Goal: Task Accomplishment & Management: Manage account settings

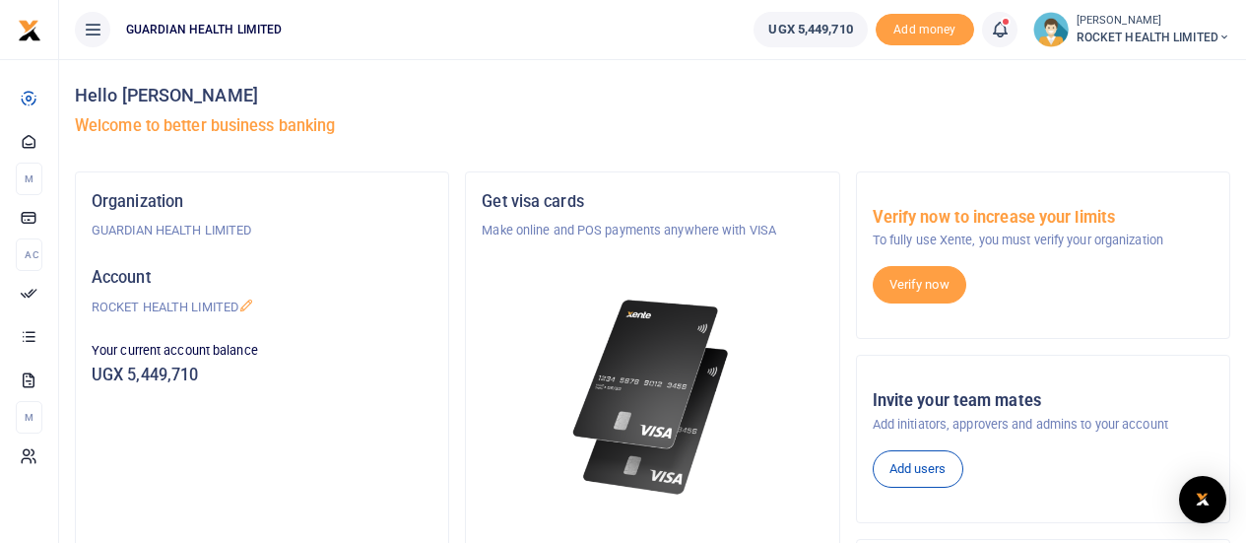
click at [1003, 34] on icon at bounding box center [1000, 30] width 20 height 22
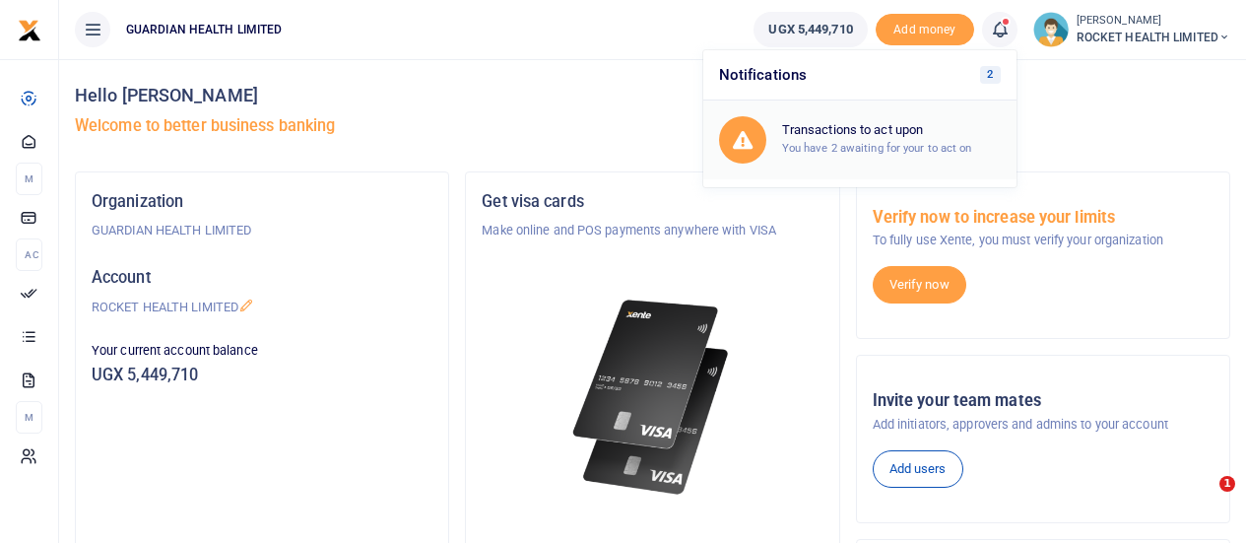
click at [887, 156] on div "Transactions to act upon You have 2 awaiting for your to act on" at bounding box center [891, 139] width 219 height 34
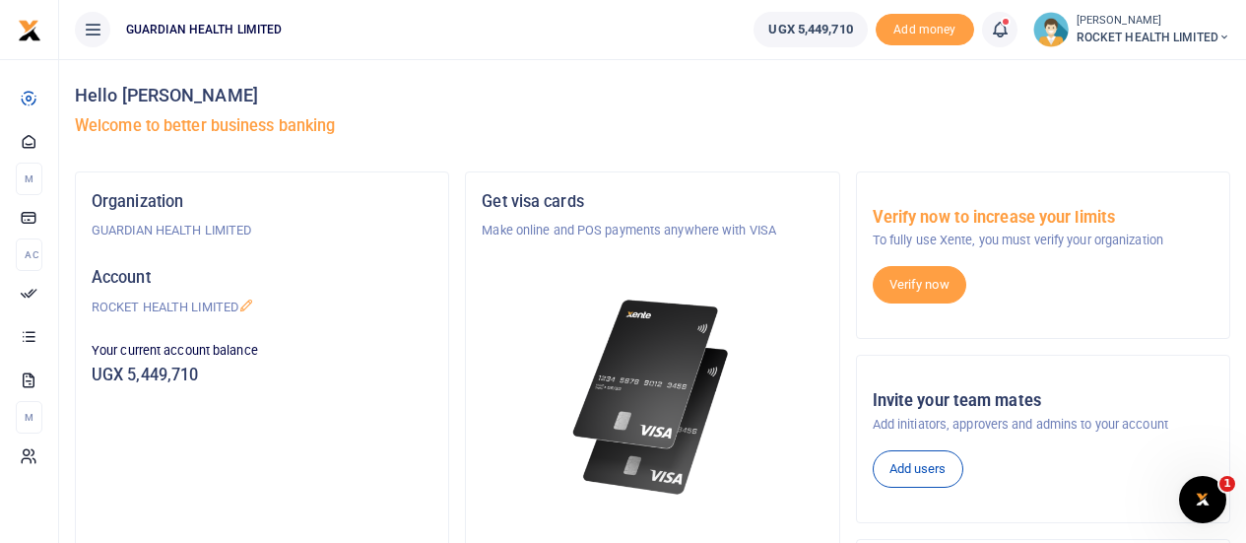
click at [1010, 31] on link at bounding box center [999, 29] width 35 height 35
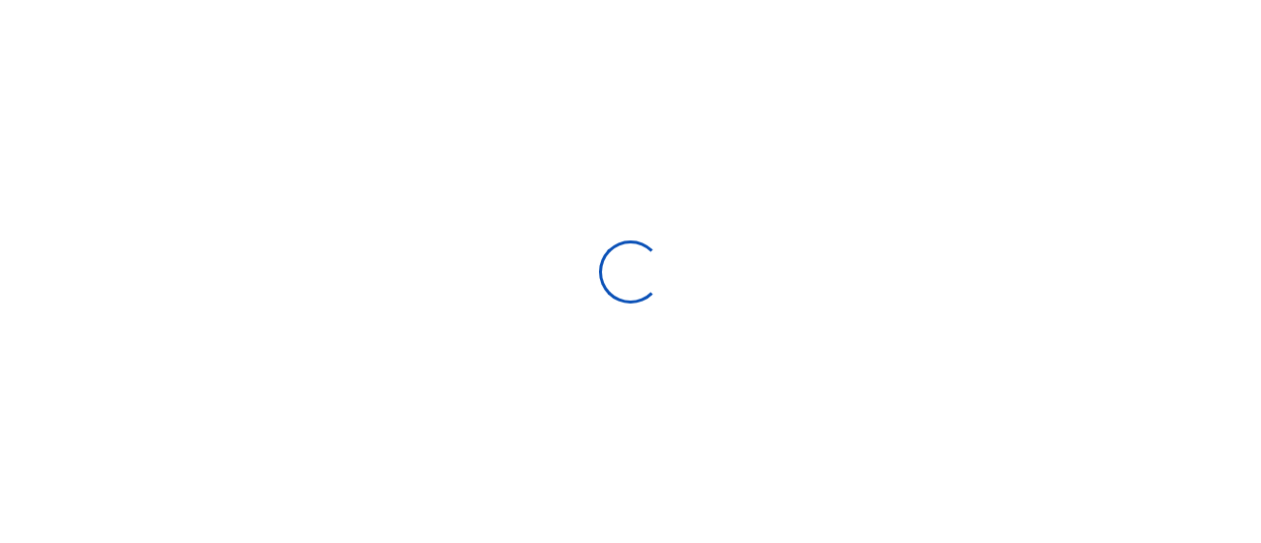
drag, startPoint x: 0, startPoint y: 0, endPoint x: 892, endPoint y: 144, distance: 903.1
click at [892, 144] on div at bounding box center [630, 271] width 1261 height 543
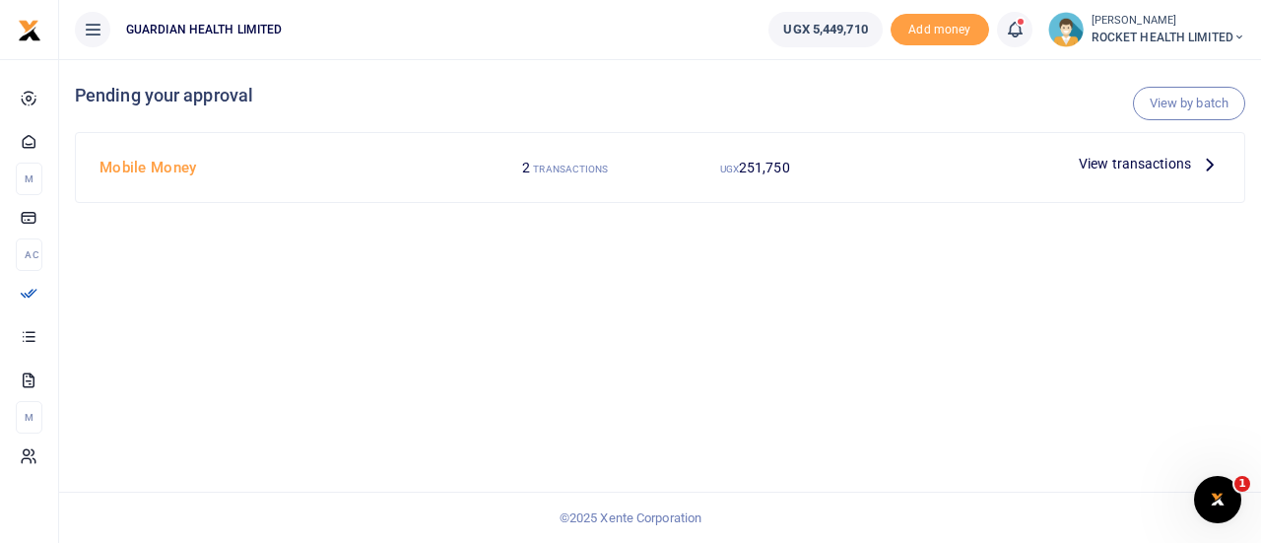
click at [1112, 164] on span "View transactions" at bounding box center [1135, 164] width 112 height 22
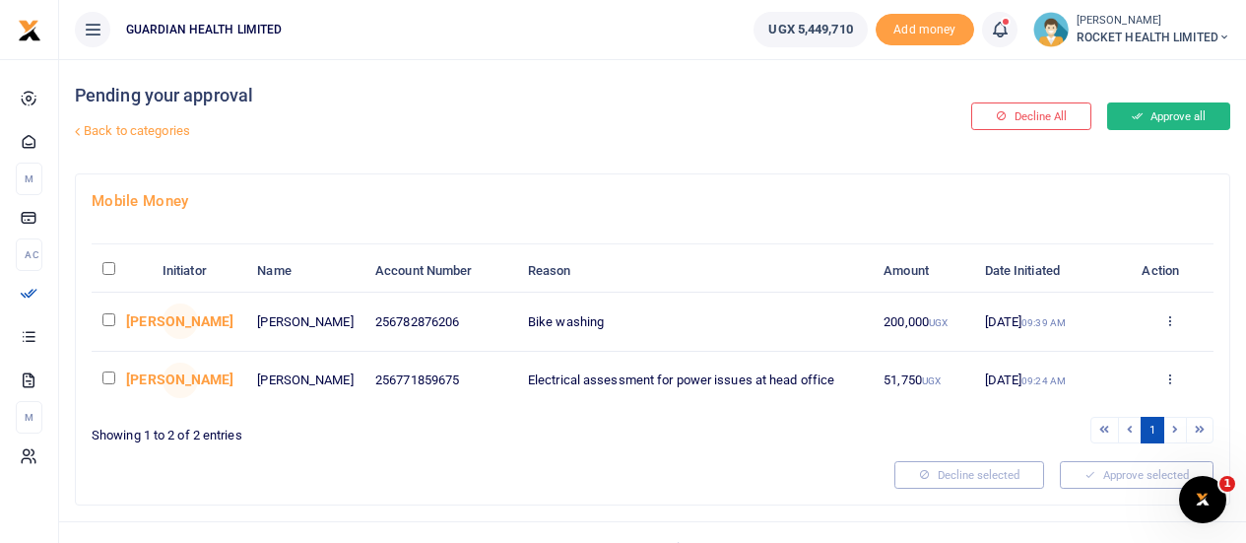
click at [1159, 122] on button "Approve all" at bounding box center [1168, 116] width 123 height 28
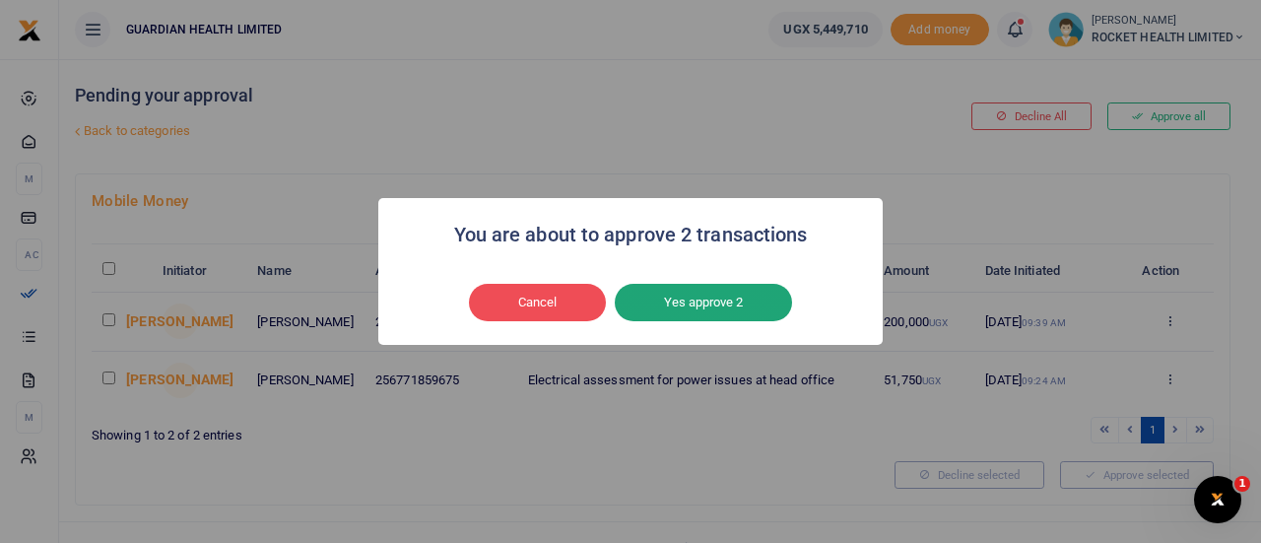
click at [715, 301] on button "Yes approve 2" at bounding box center [703, 302] width 177 height 37
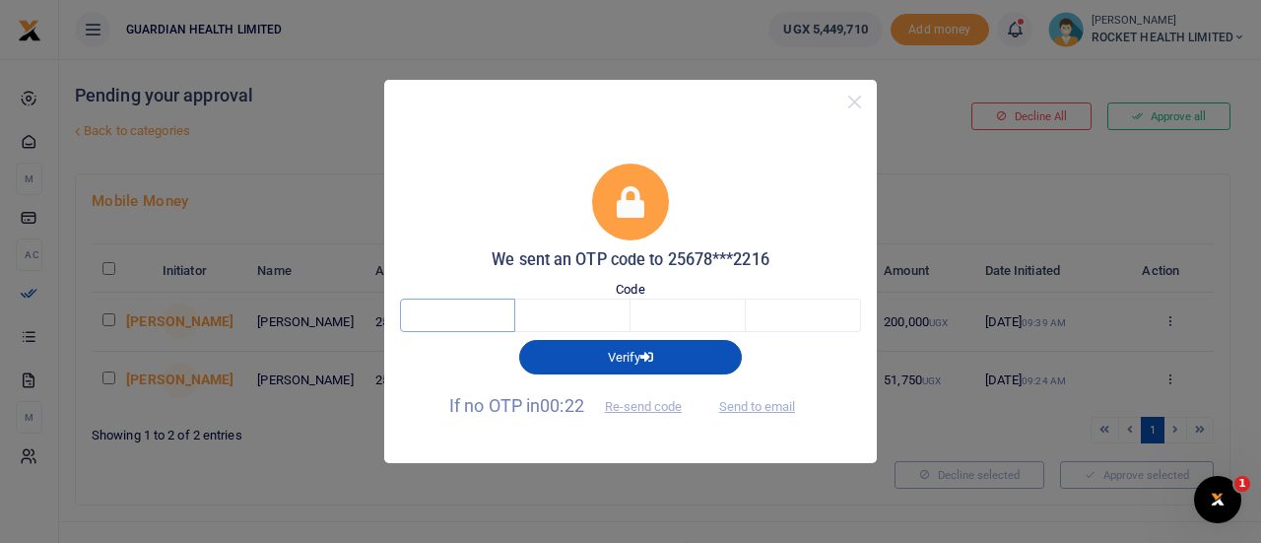
click at [440, 321] on input "text" at bounding box center [457, 314] width 115 height 33
type input "4"
type input "9"
type input "5"
